Goal: Information Seeking & Learning: Check status

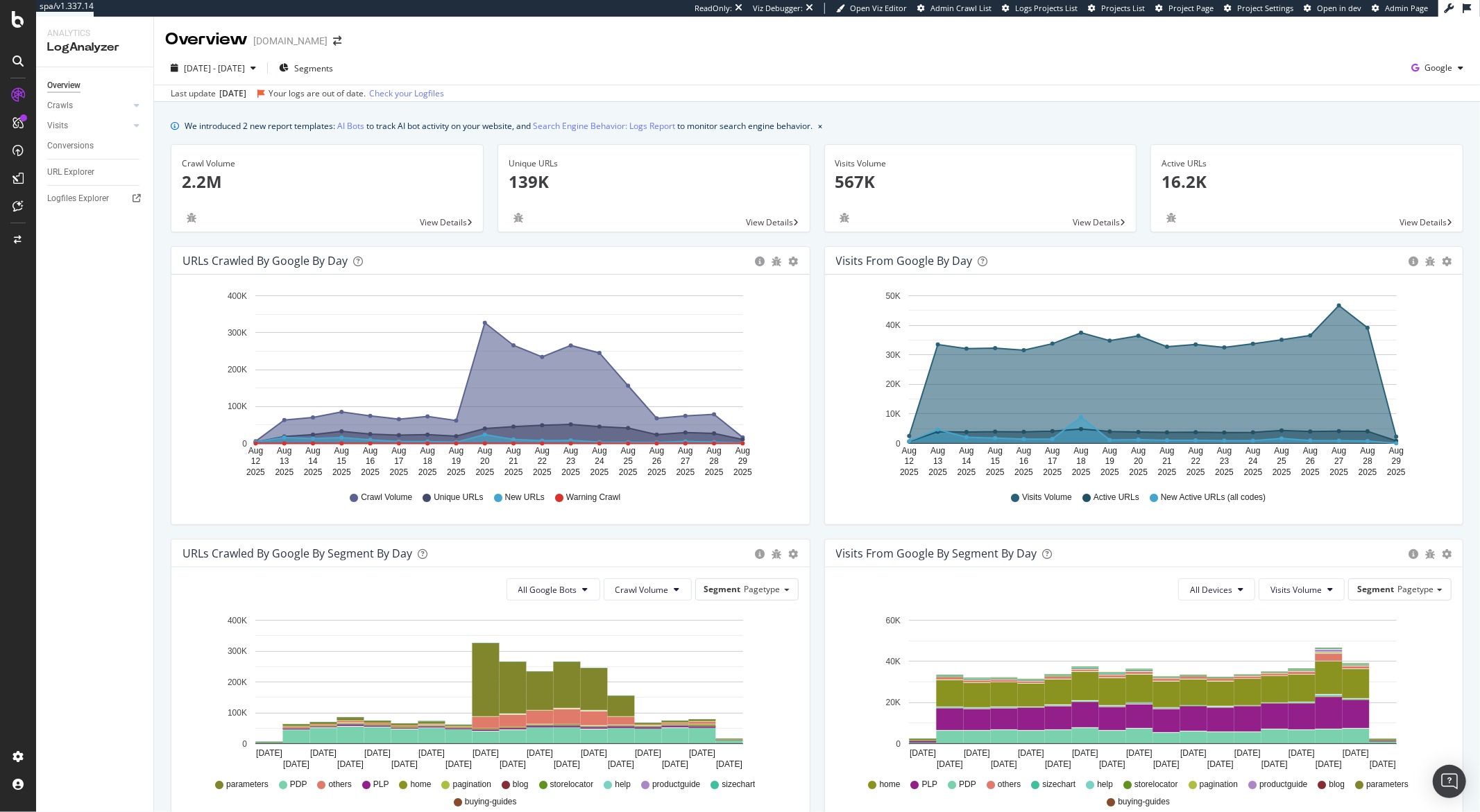
scroll to position [361, 0]
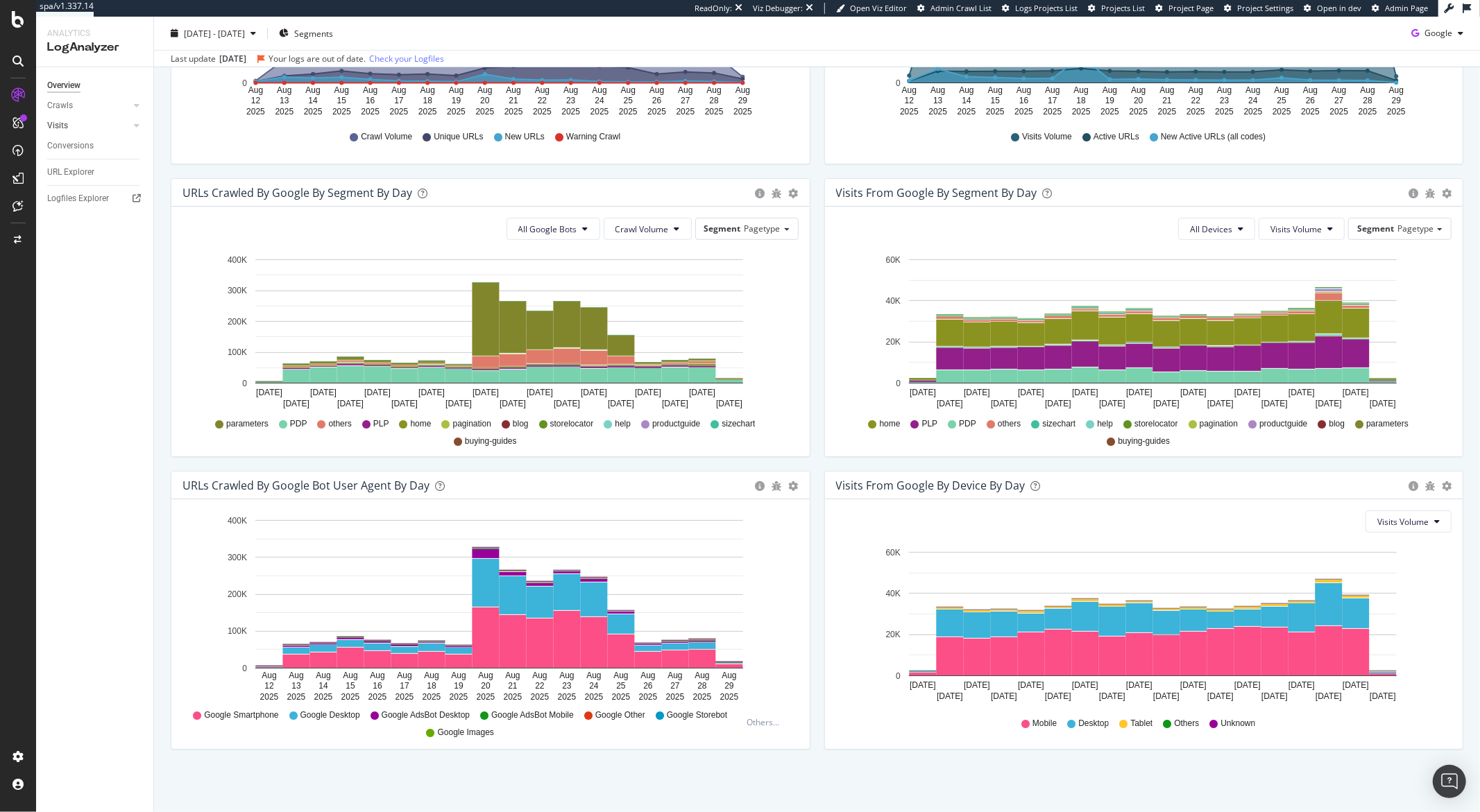
click at [72, 125] on link "Visits" at bounding box center [89, 126] width 83 height 15
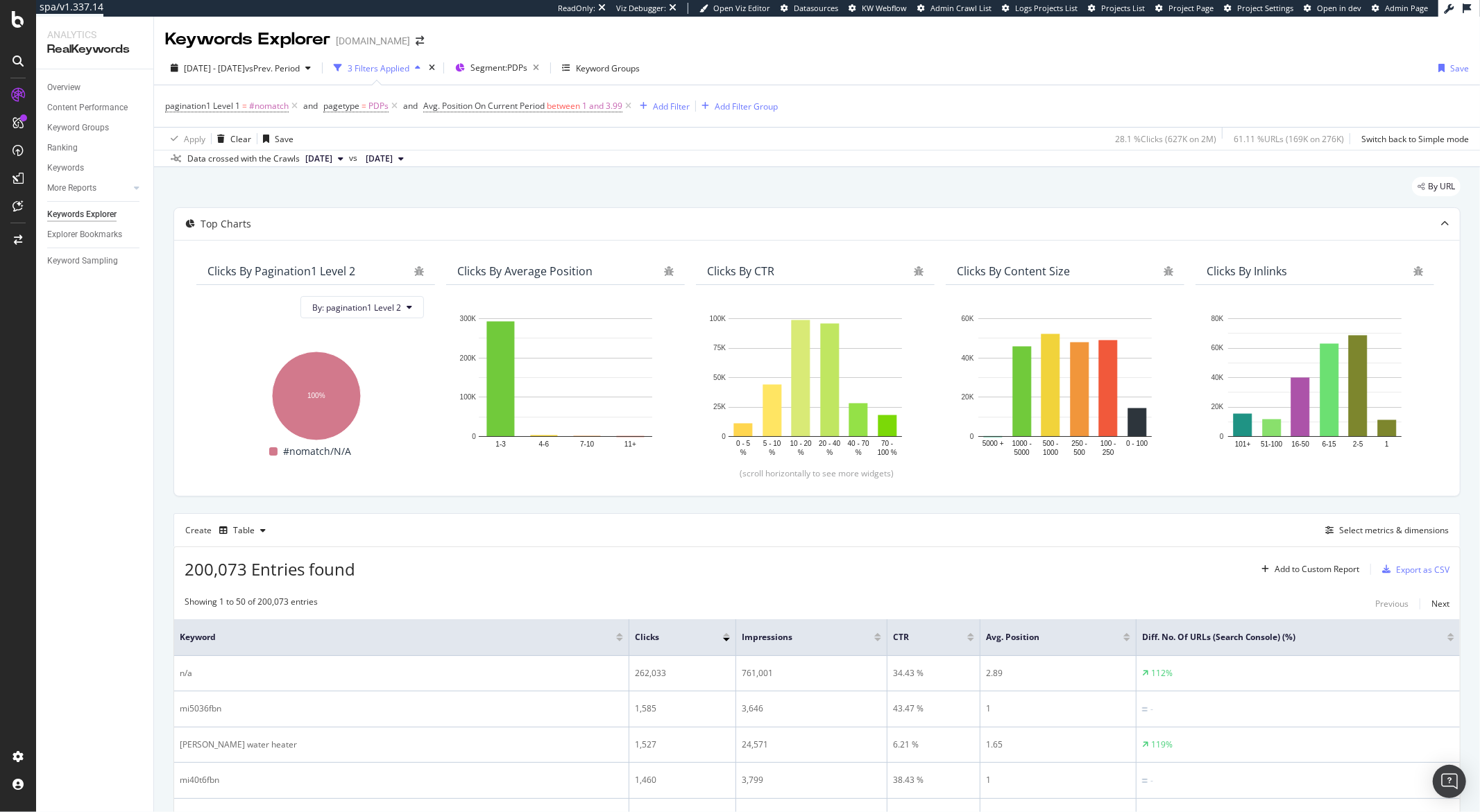
scroll to position [220, 0]
